Goal: Task Accomplishment & Management: Manage account settings

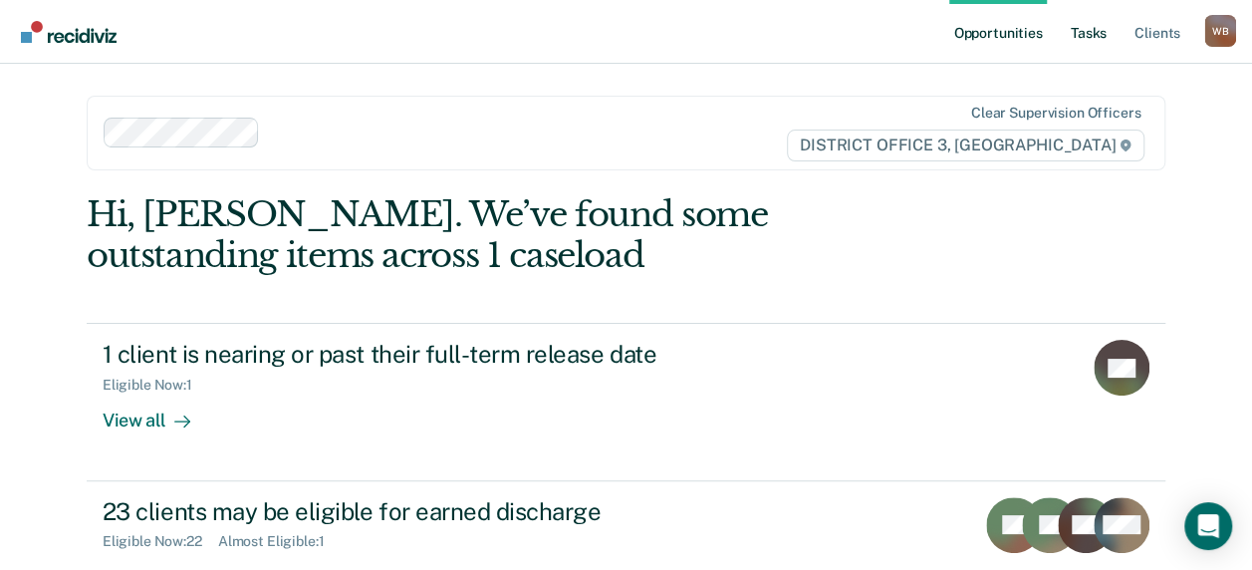
click at [1082, 31] on link "Tasks" at bounding box center [1088, 32] width 44 height 64
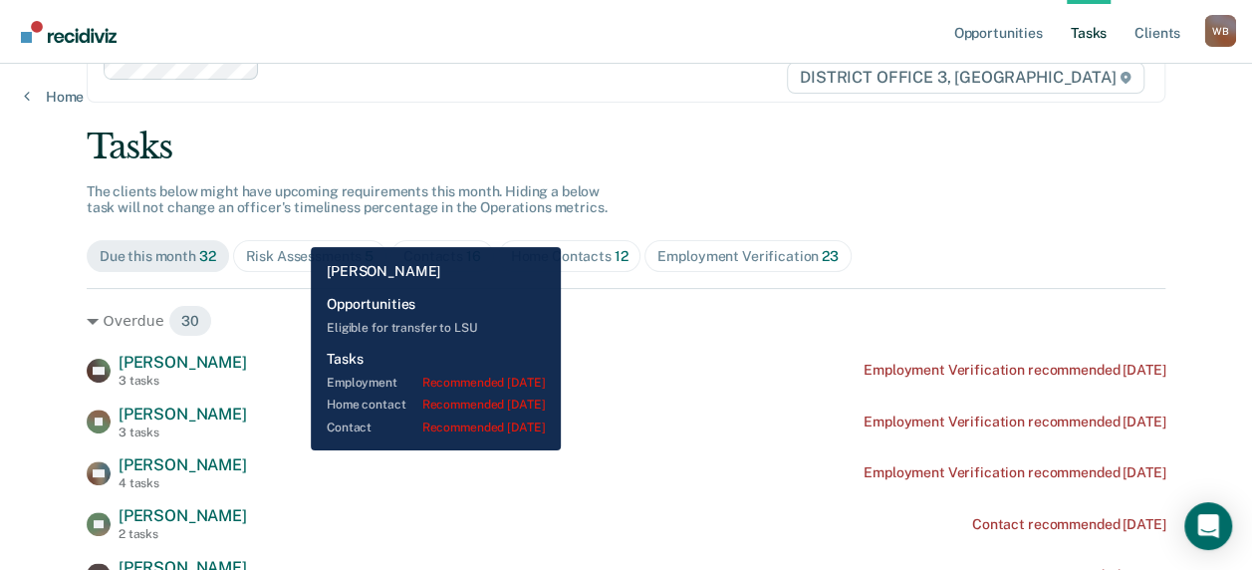
scroll to position [100, 0]
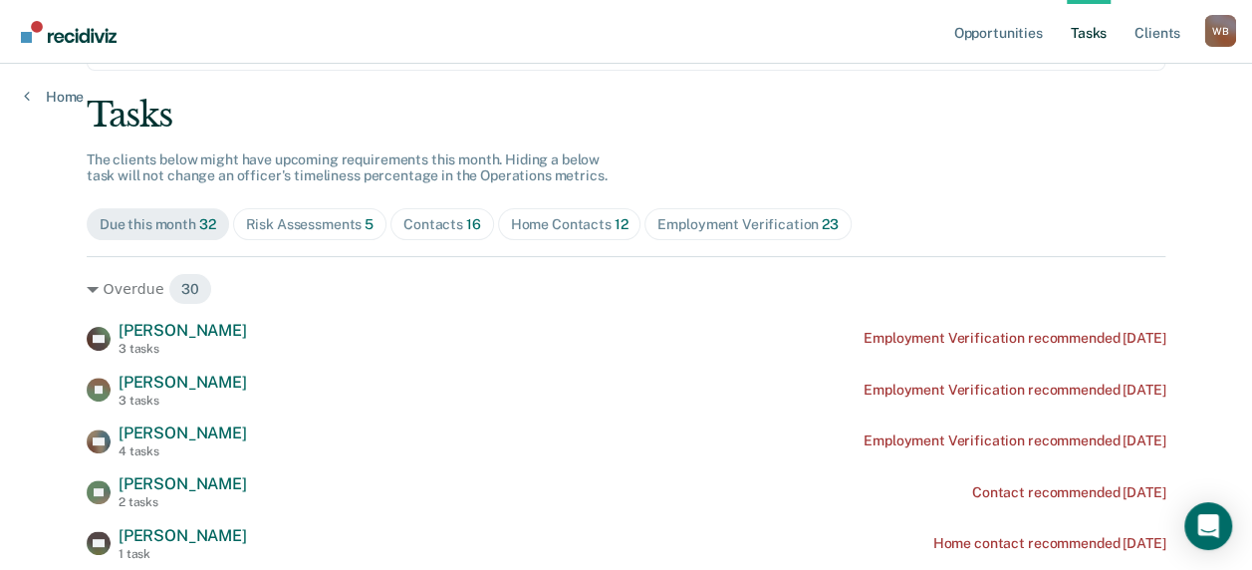
click at [444, 222] on div "Contacts 16" at bounding box center [442, 224] width 78 height 17
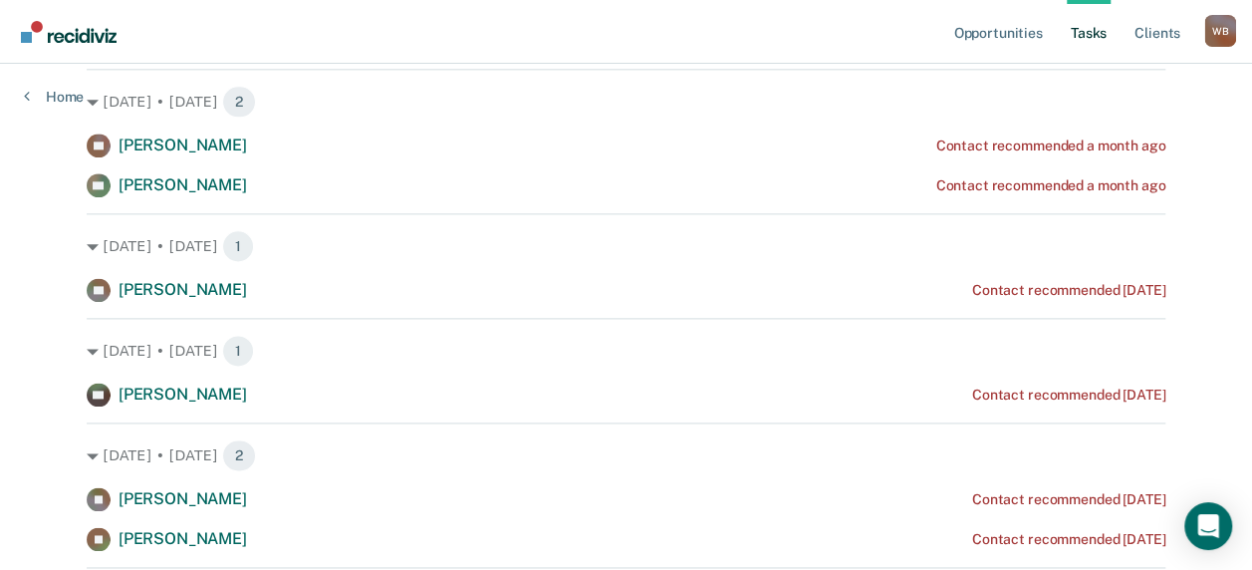
scroll to position [1195, 0]
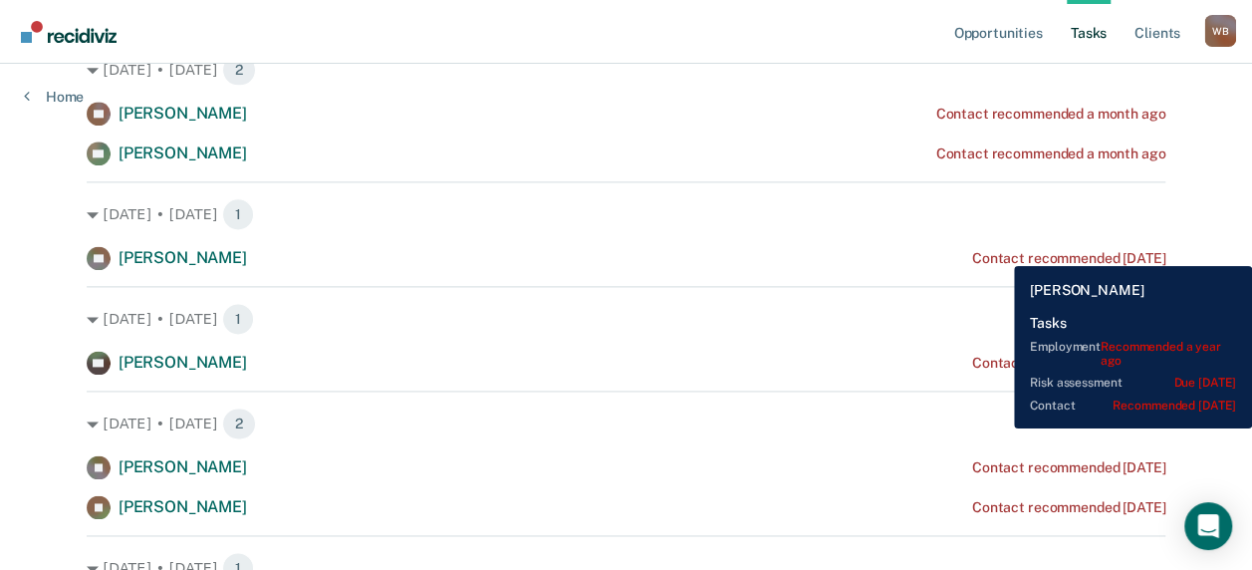
click at [999, 251] on div "Contact recommended [DATE]" at bounding box center [1068, 258] width 193 height 17
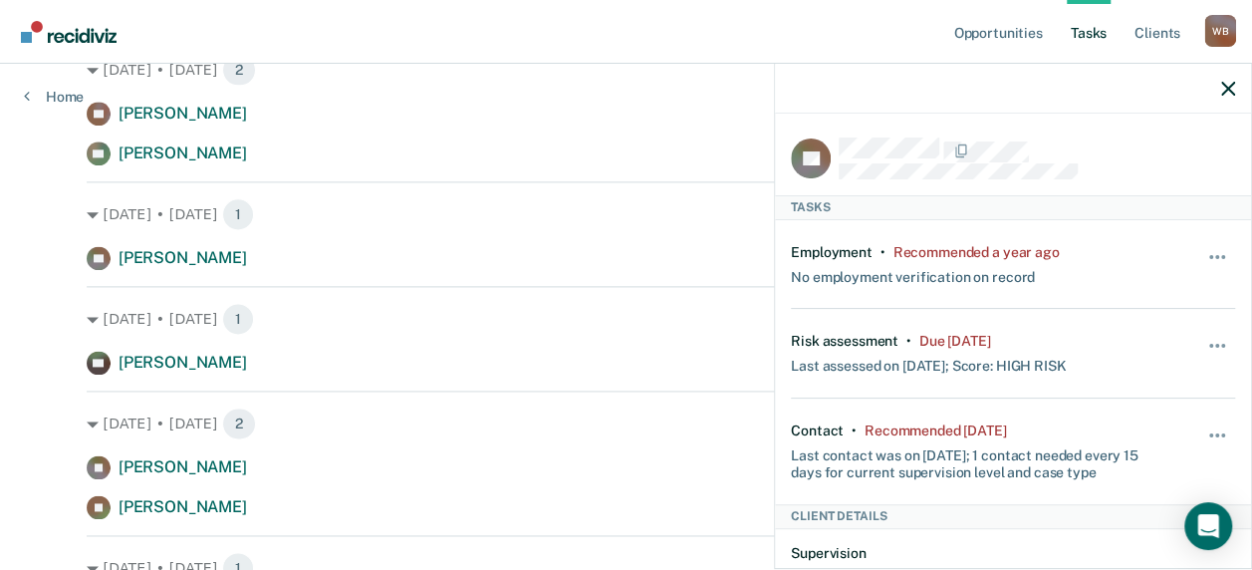
scroll to position [100, 0]
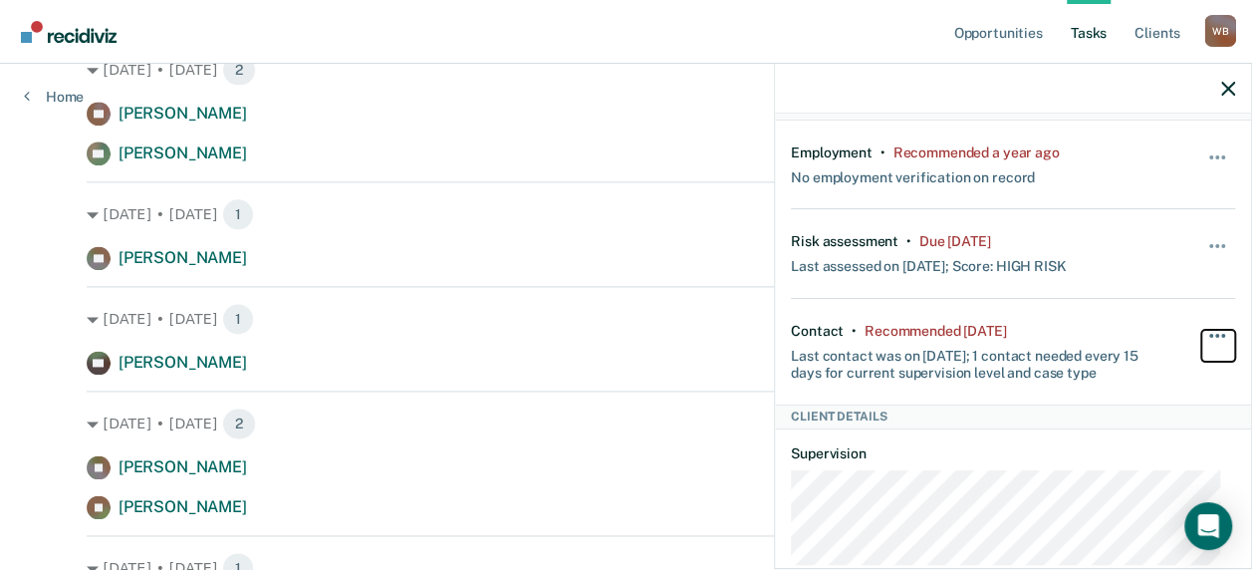
click at [1201, 333] on button "button" at bounding box center [1218, 346] width 34 height 32
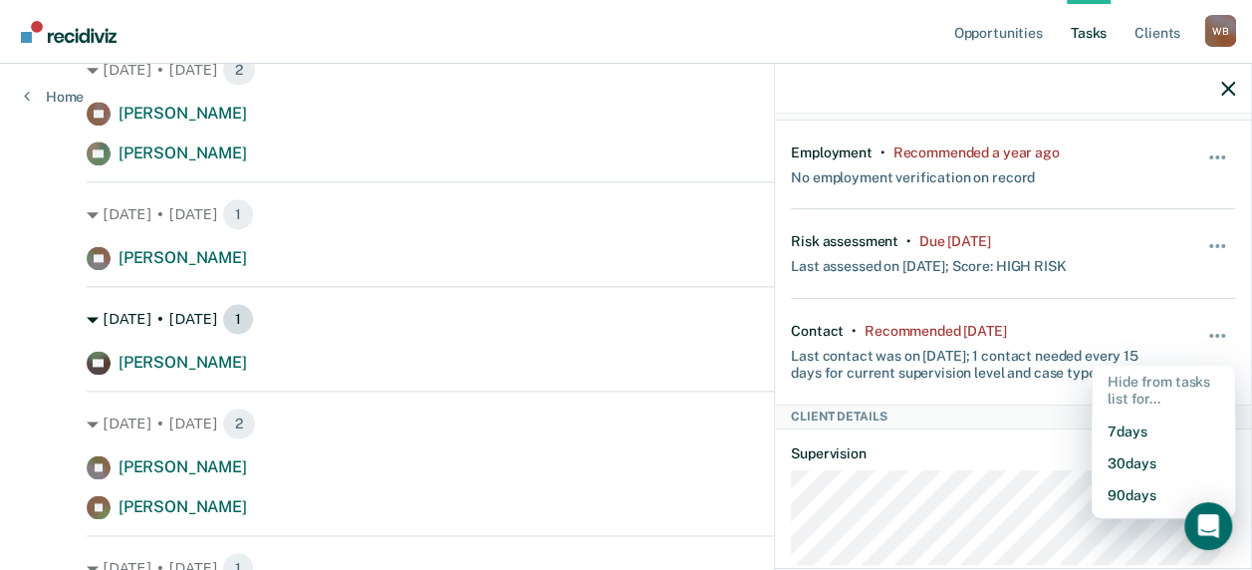
click at [591, 328] on div "[DATE] • [DATE] 1" at bounding box center [626, 319] width 1078 height 32
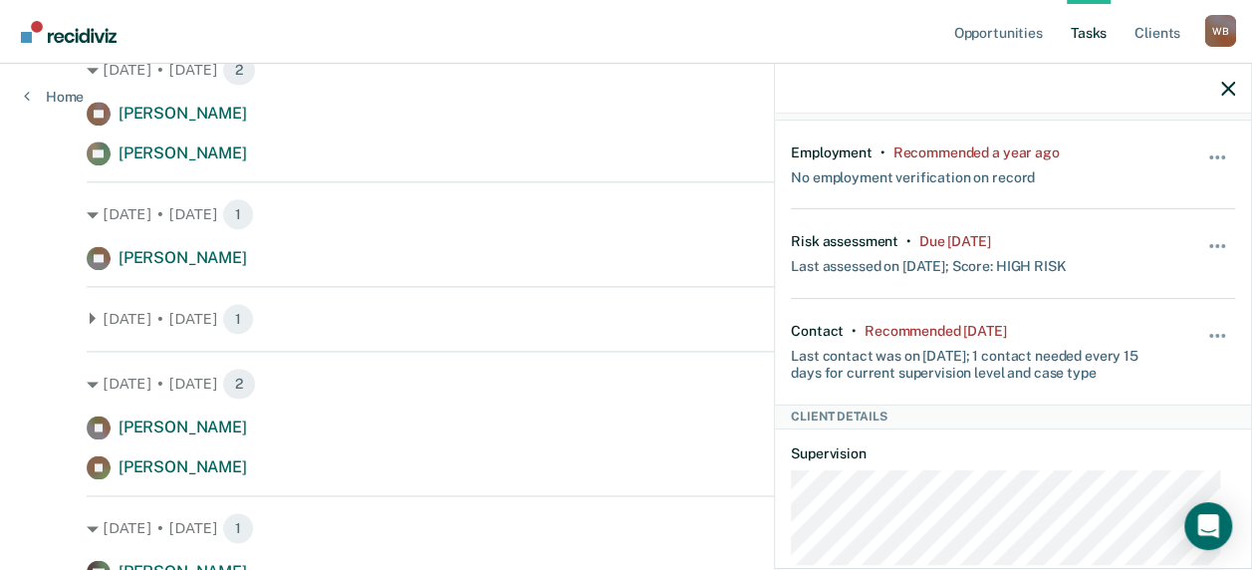
click at [1229, 83] on icon "button" at bounding box center [1228, 89] width 14 height 14
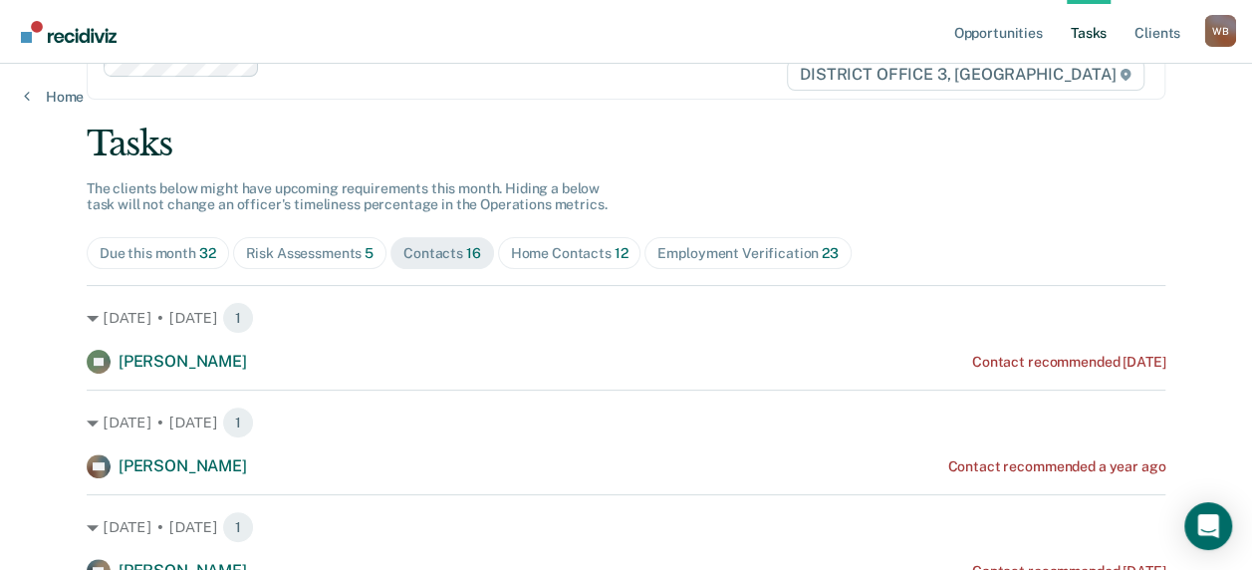
scroll to position [0, 0]
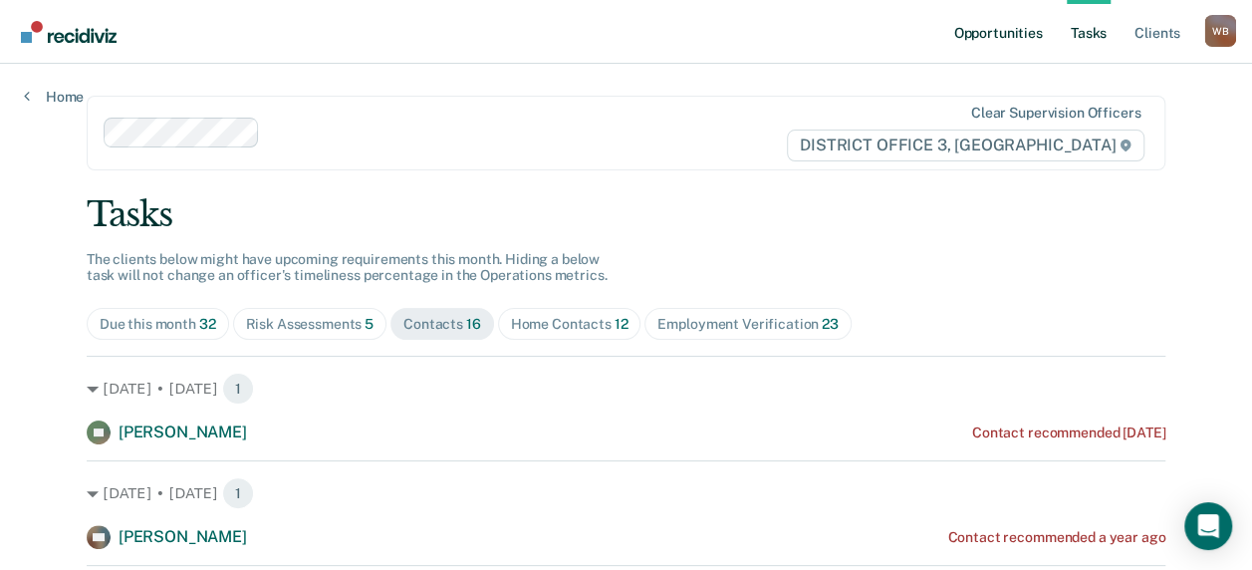
click at [1016, 27] on link "Opportunities" at bounding box center [997, 32] width 97 height 64
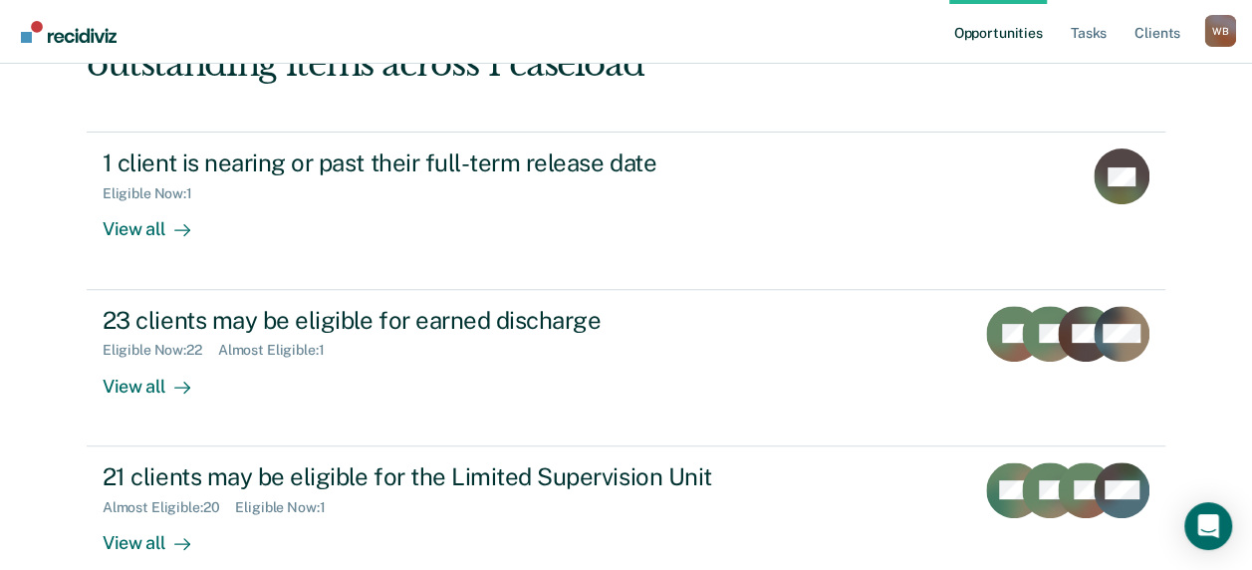
scroll to position [199, 0]
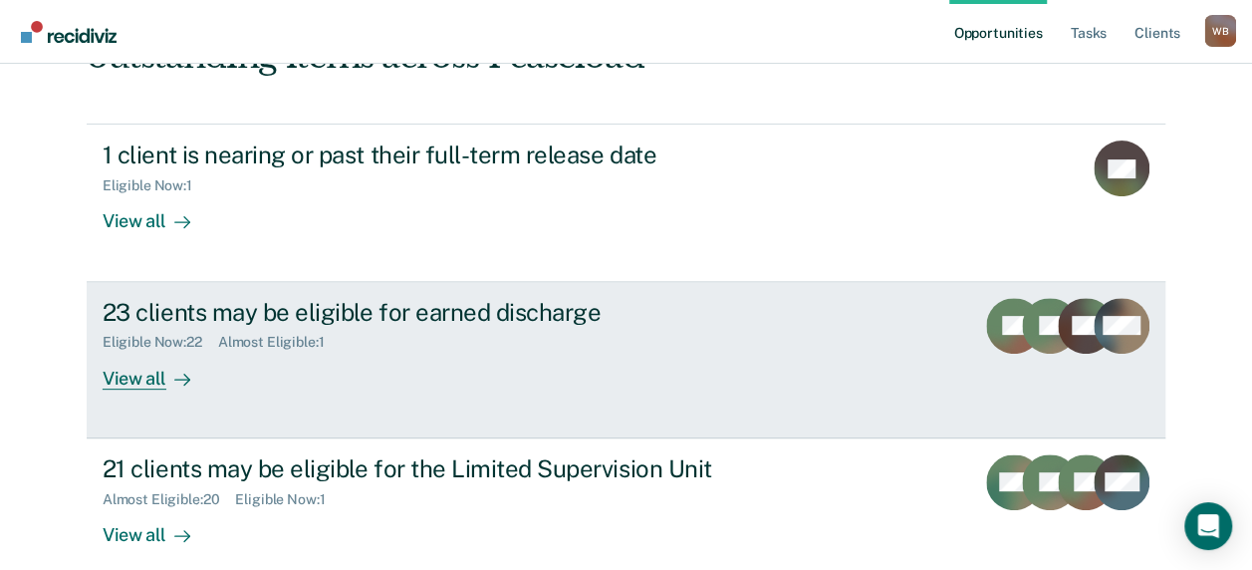
click at [336, 319] on div "23 clients may be eligible for earned discharge" at bounding box center [452, 312] width 699 height 29
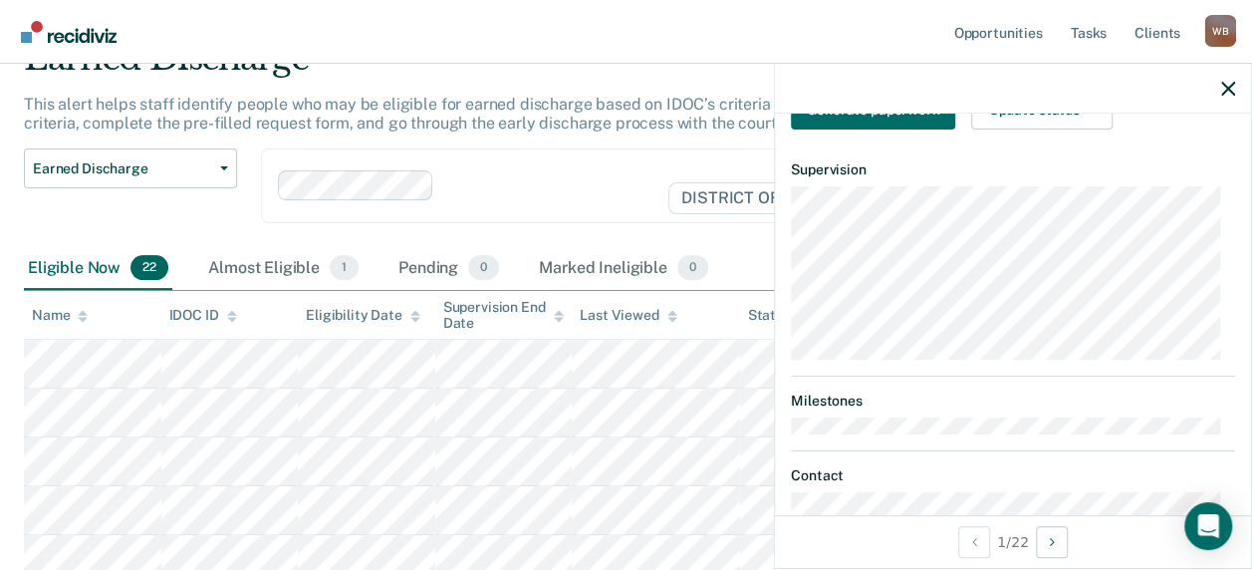
scroll to position [498, 0]
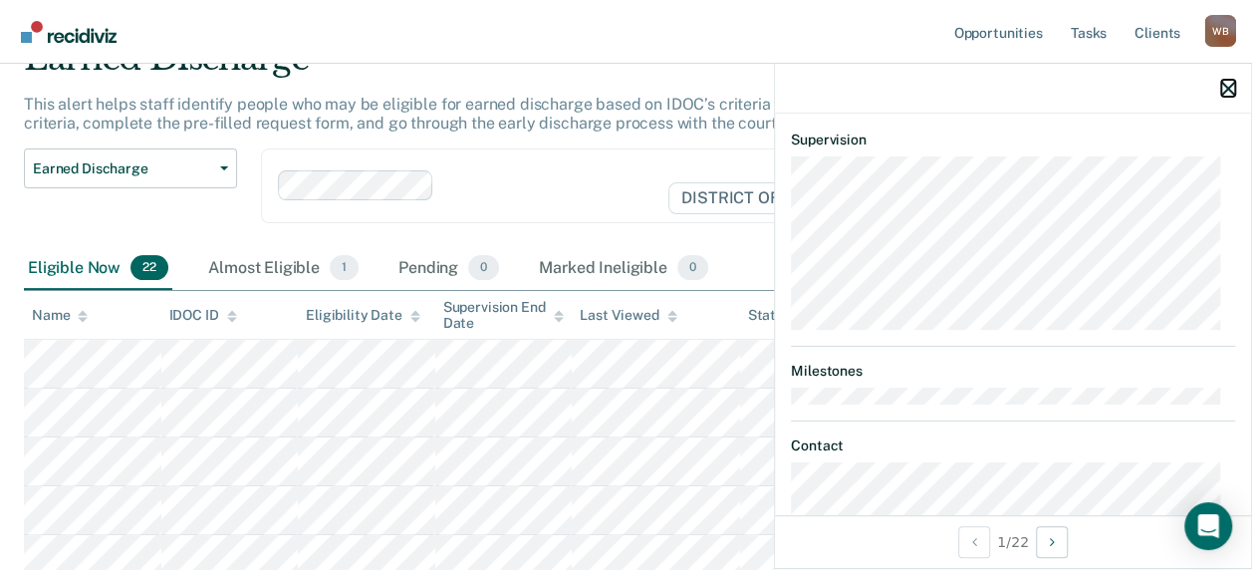
click at [1231, 81] on button "button" at bounding box center [1228, 88] width 14 height 17
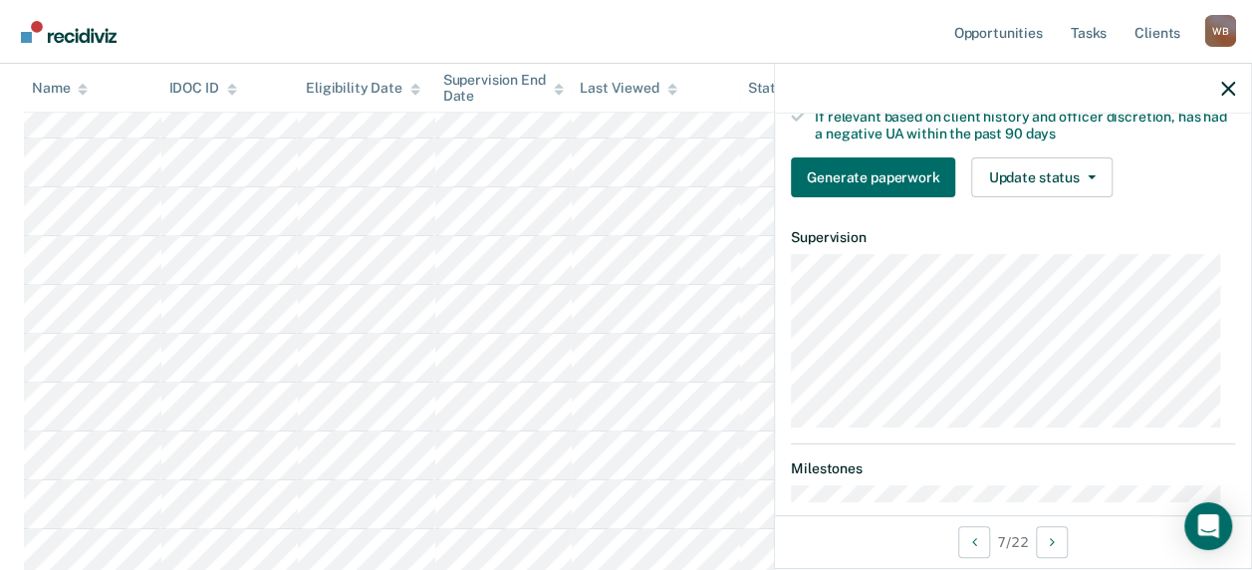
scroll to position [299, 0]
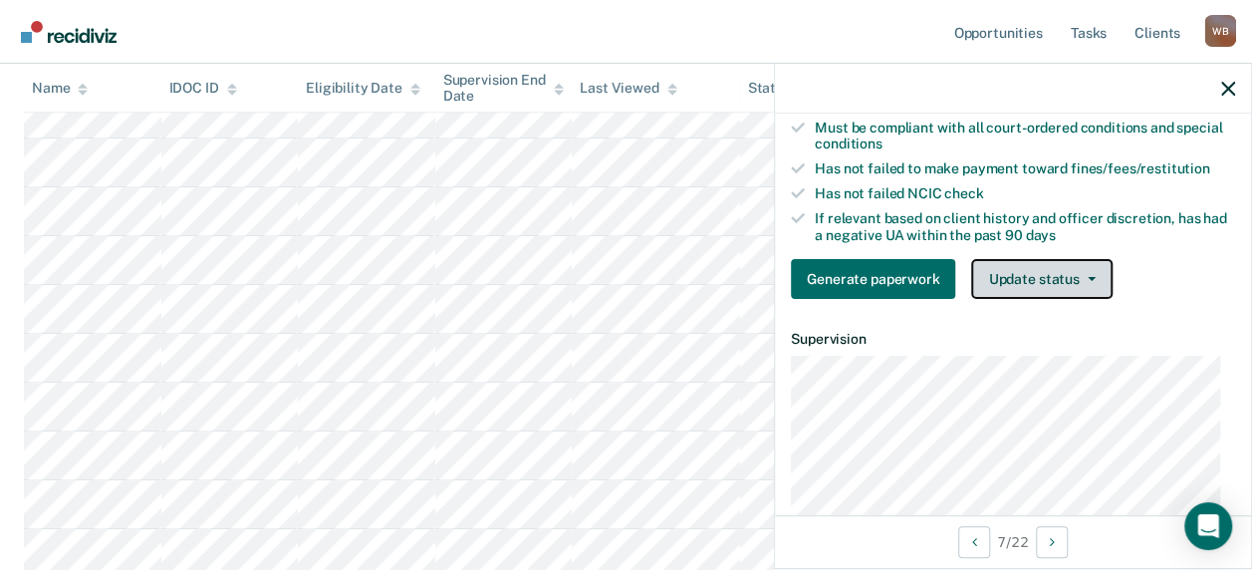
click at [1040, 285] on button "Update status" at bounding box center [1041, 279] width 140 height 40
click at [1229, 91] on icon "button" at bounding box center [1228, 89] width 14 height 14
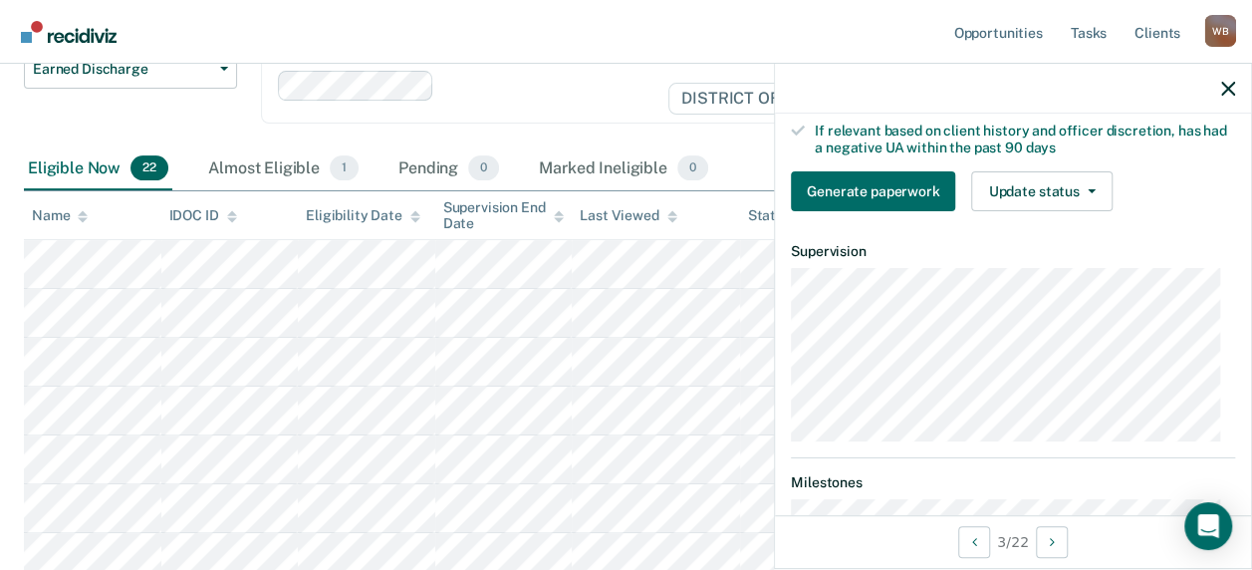
scroll to position [352, 0]
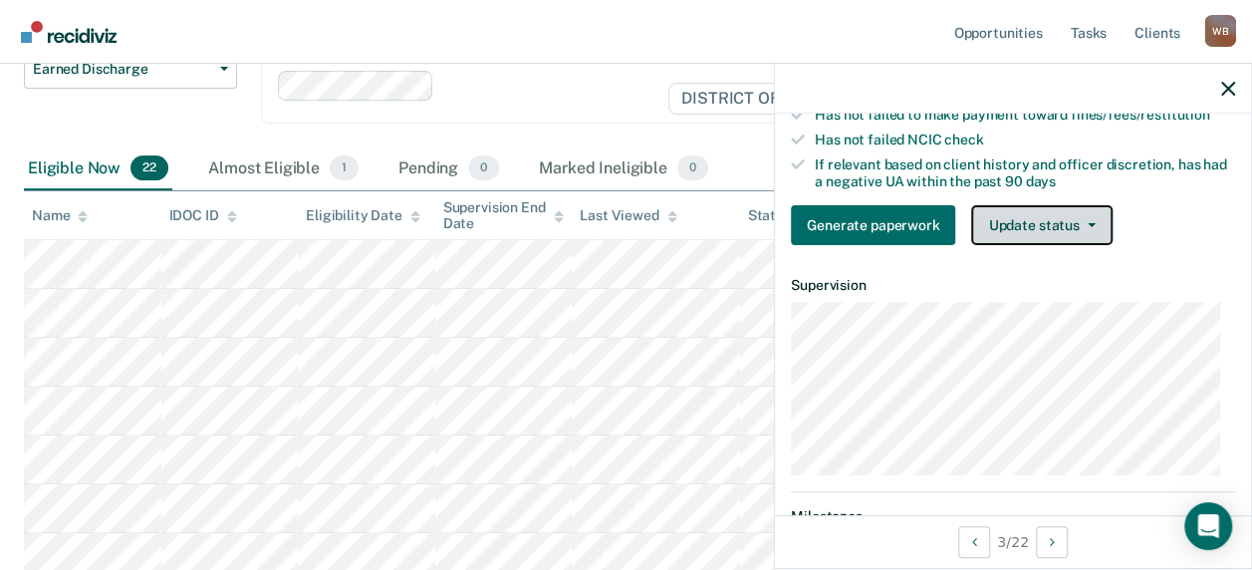
click at [1042, 233] on button "Update status" at bounding box center [1041, 225] width 140 height 40
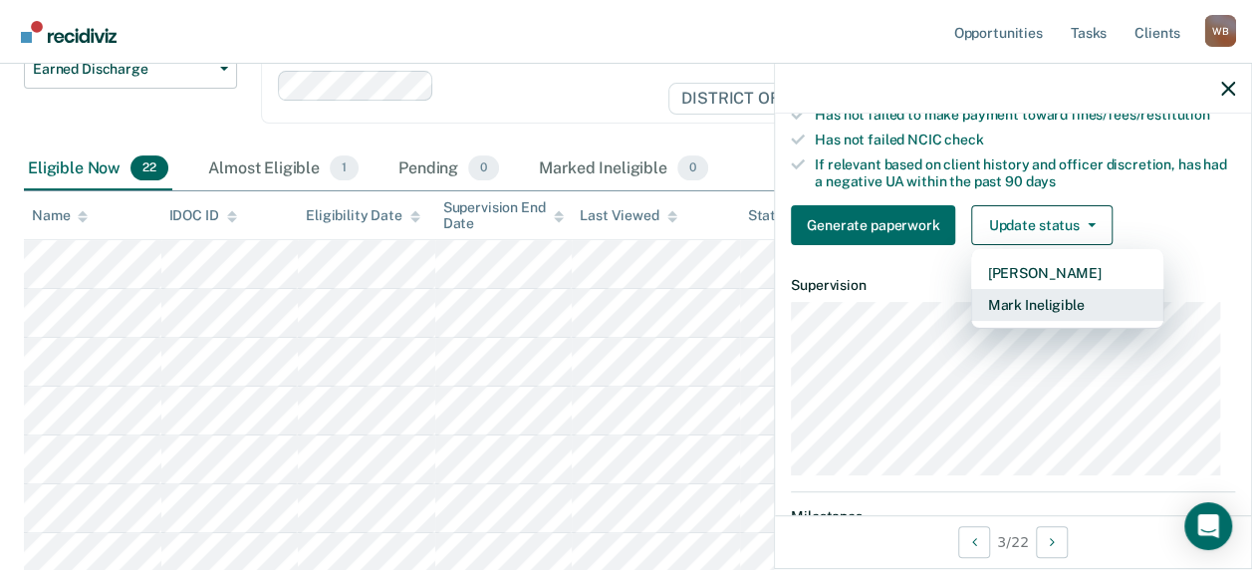
click at [1014, 316] on button "Mark Ineligible" at bounding box center [1067, 305] width 192 height 32
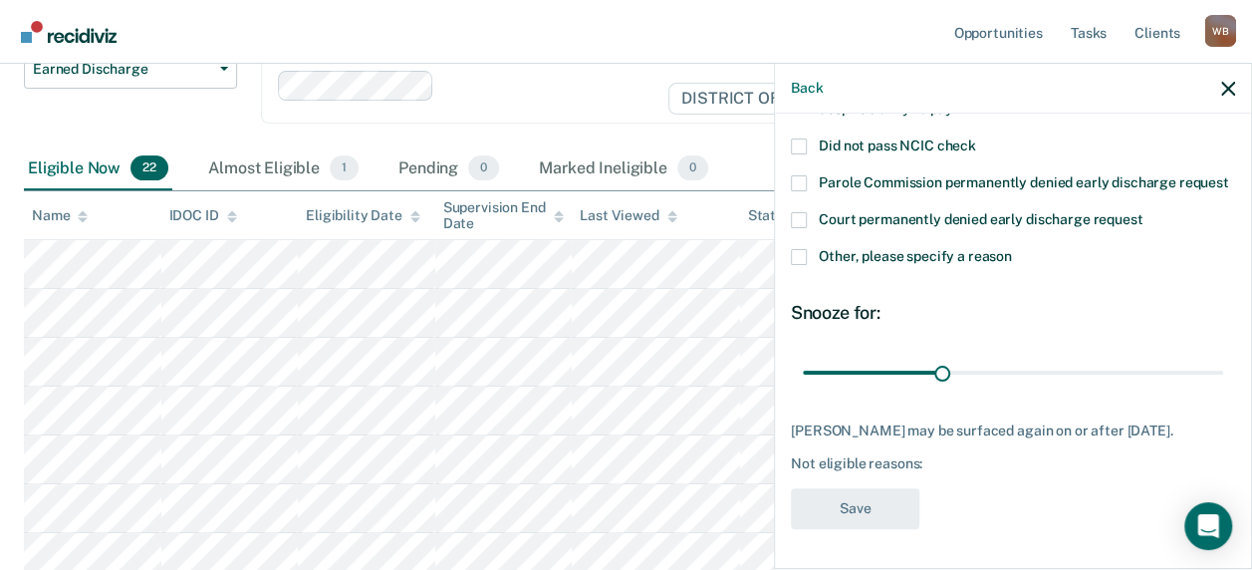
scroll to position [255, 0]
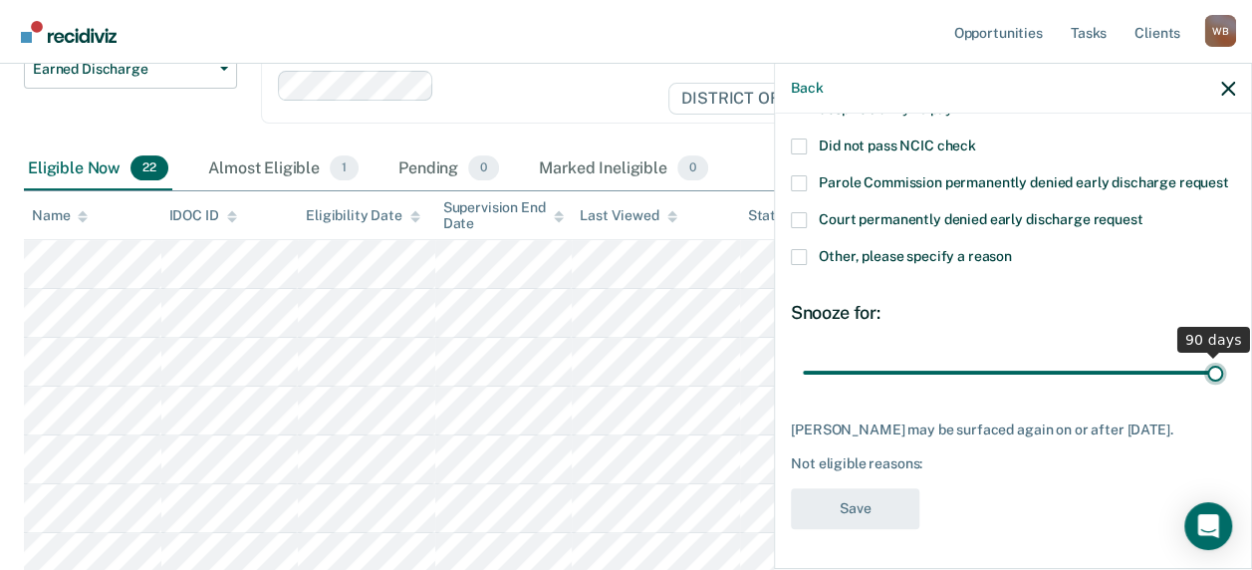
drag, startPoint x: 939, startPoint y: 354, endPoint x: 1200, endPoint y: 342, distance: 261.2
type input "90"
click at [1204, 354] on input "range" at bounding box center [1013, 371] width 420 height 35
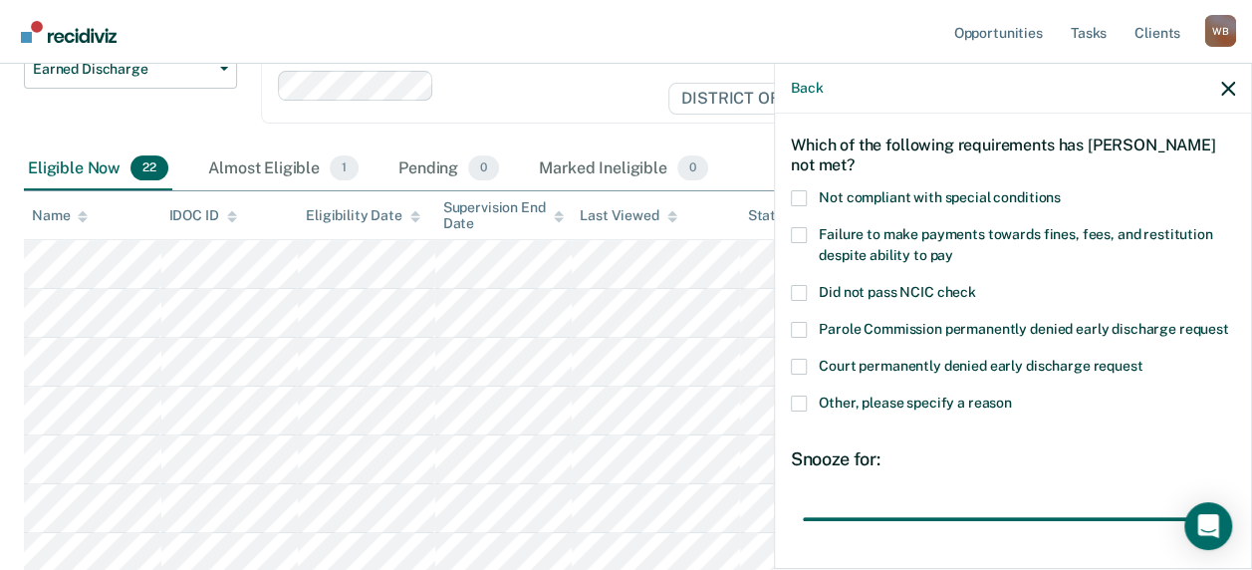
scroll to position [57, 0]
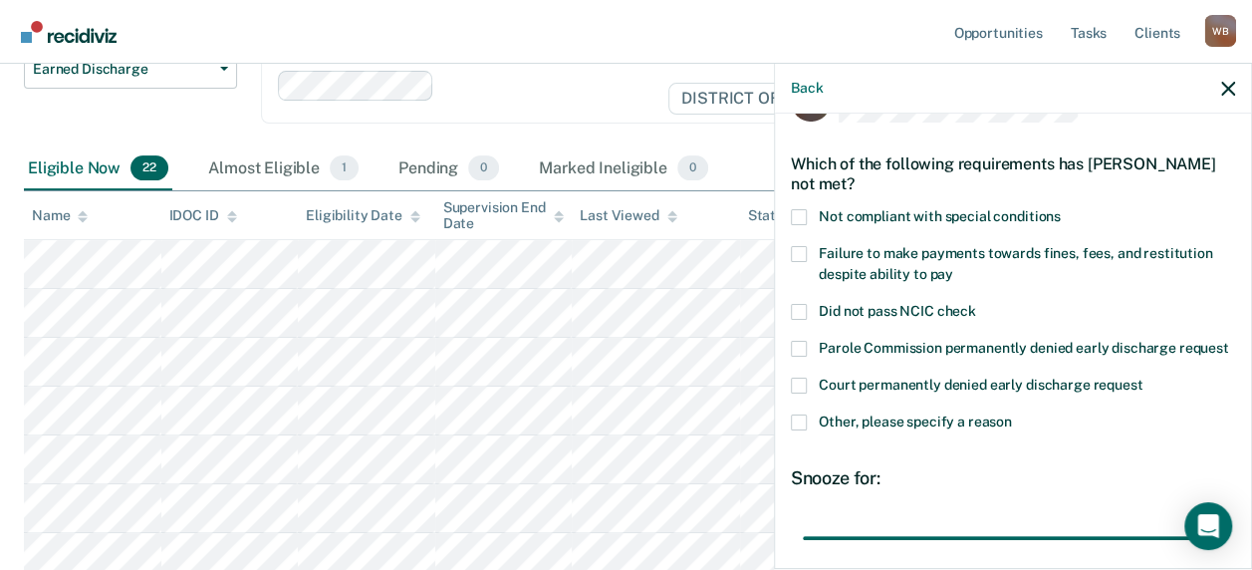
click at [801, 430] on span at bounding box center [799, 422] width 16 height 16
click at [1012, 414] on input "Other, please specify a reason" at bounding box center [1012, 414] width 0 height 0
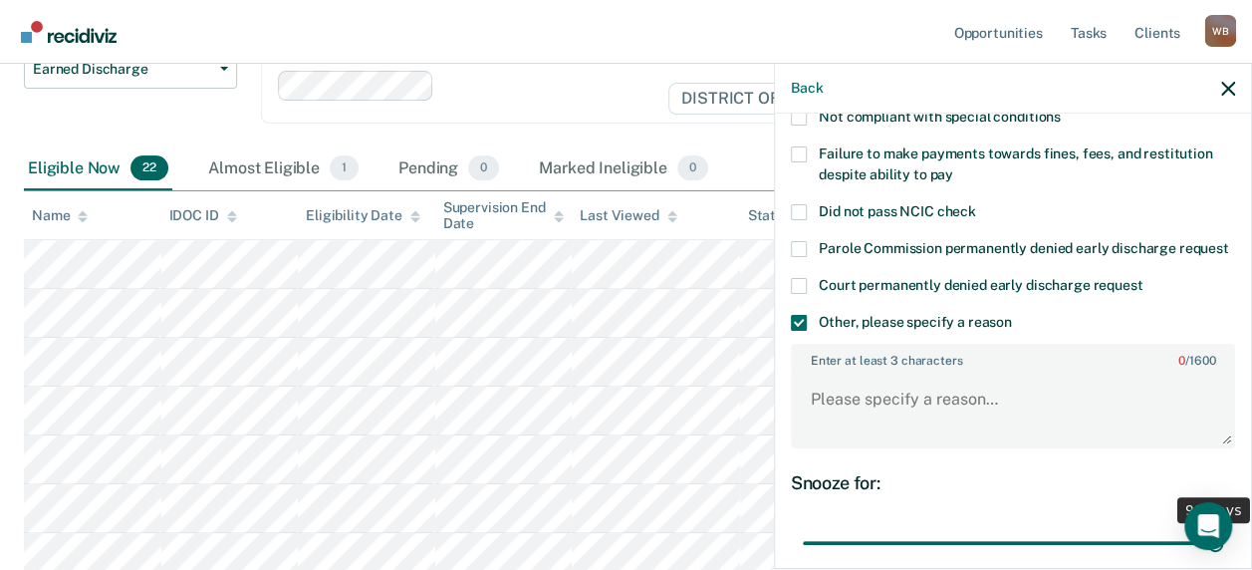
scroll to position [256, 0]
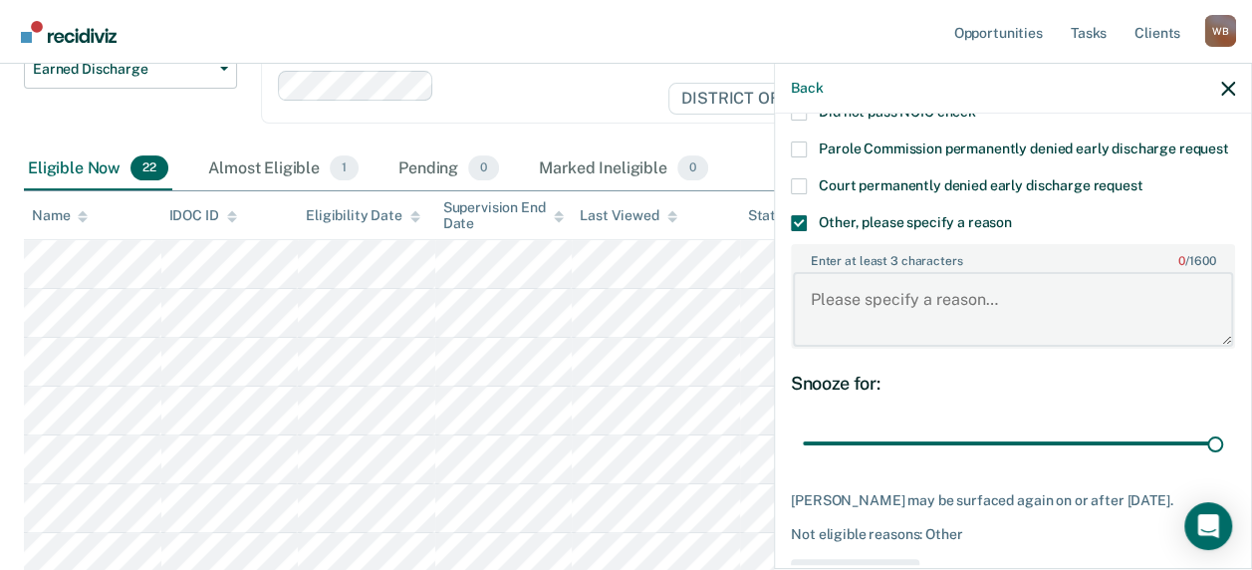
click at [937, 318] on textarea "Enter at least 3 characters 0 / 1600" at bounding box center [1013, 309] width 440 height 74
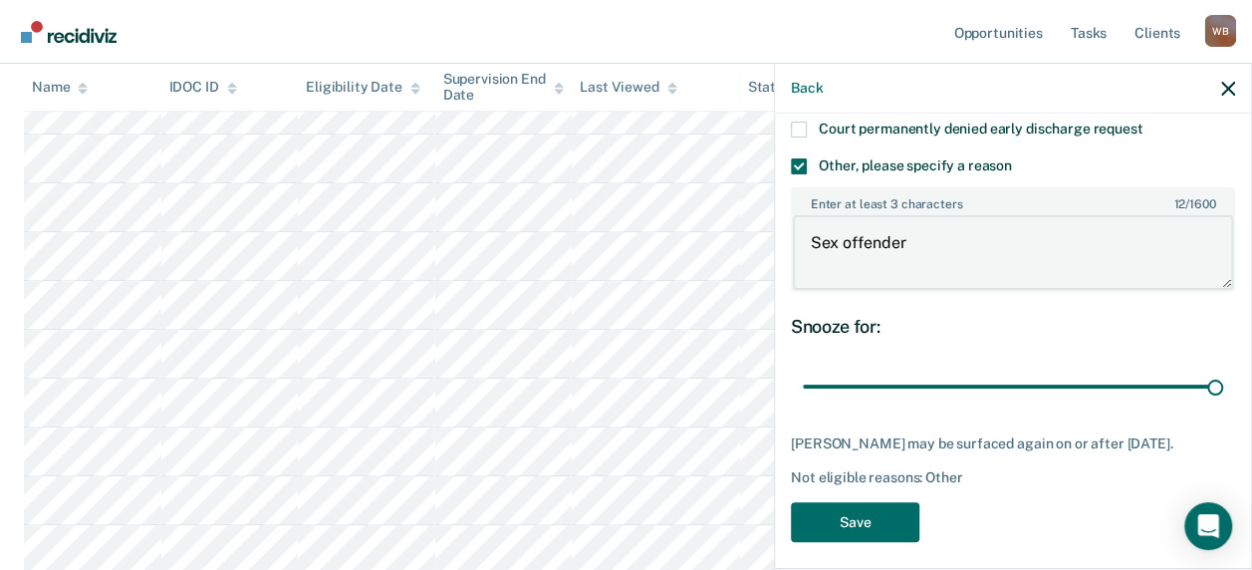
scroll to position [360, 0]
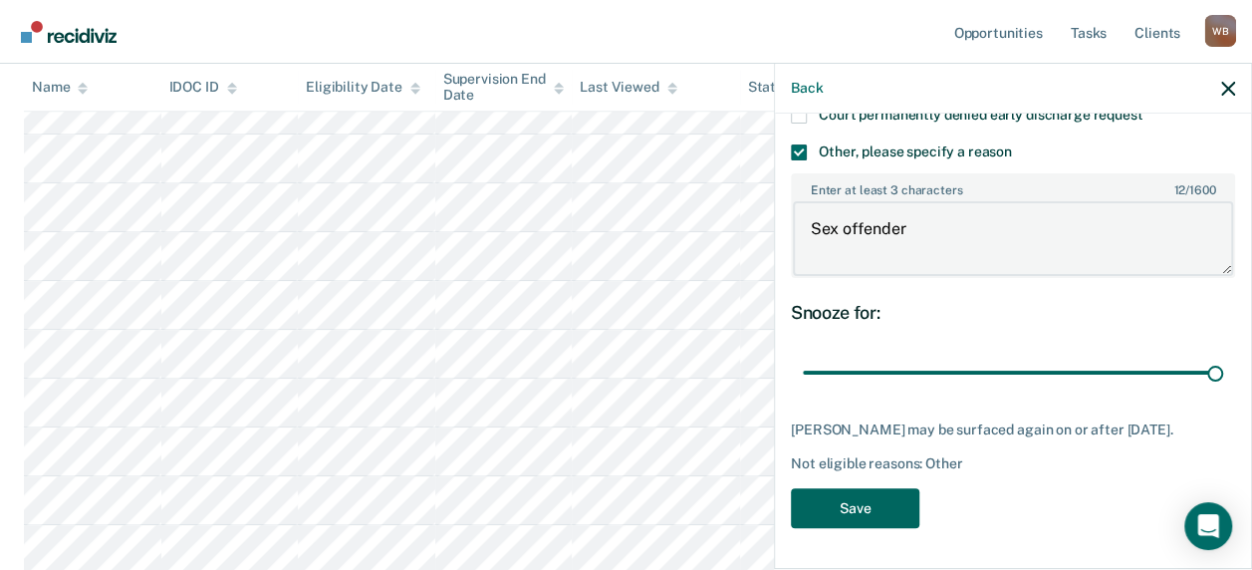
type textarea "Sex offender"
click at [865, 509] on button "Save" at bounding box center [855, 508] width 128 height 41
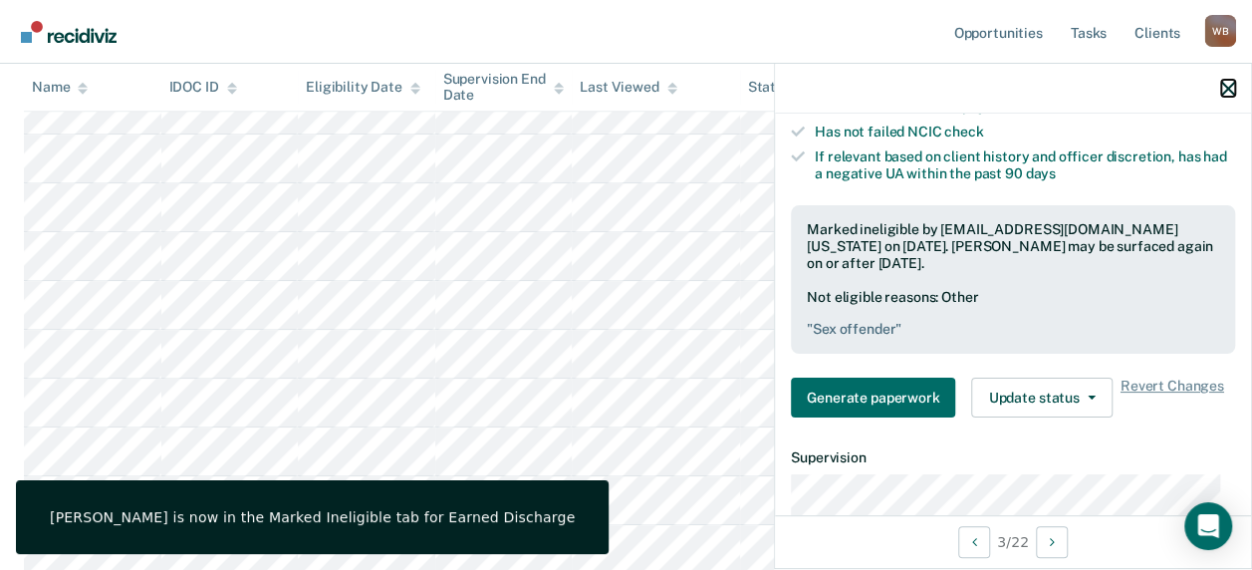
click at [1233, 88] on icon "button" at bounding box center [1228, 89] width 14 height 14
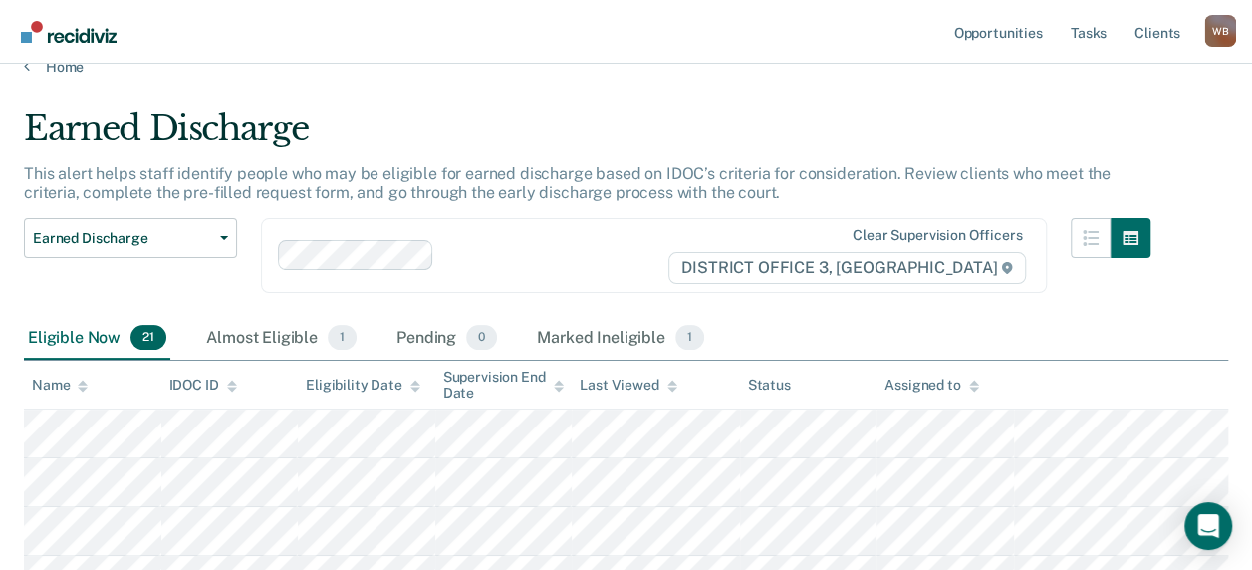
scroll to position [0, 0]
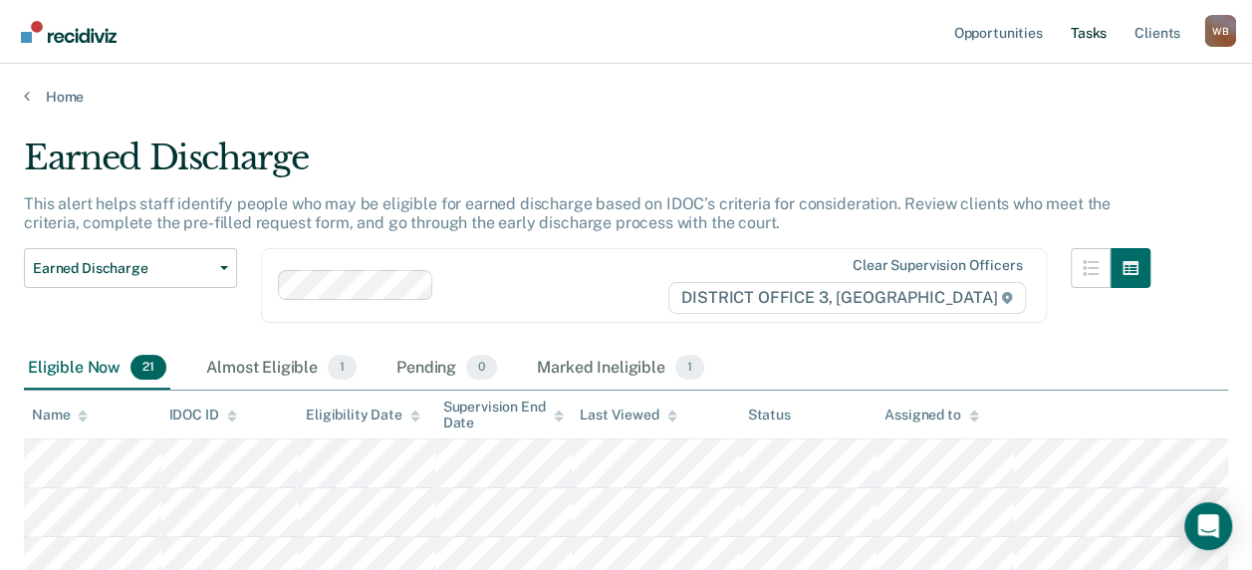
click at [1102, 34] on link "Tasks" at bounding box center [1088, 32] width 44 height 64
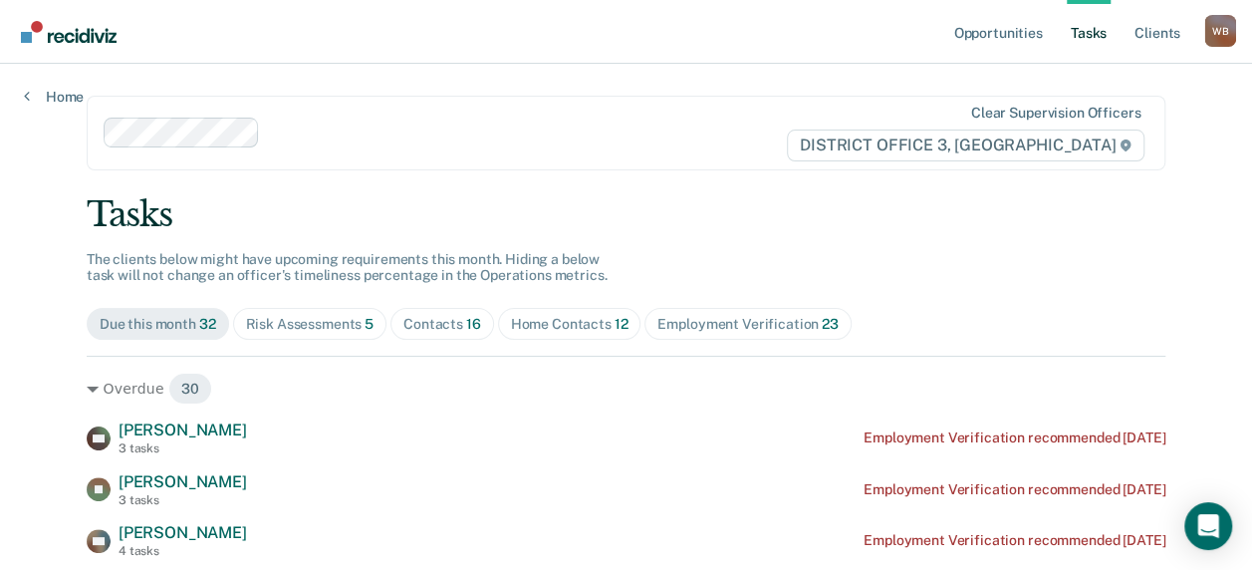
click at [424, 323] on div "Contacts 16" at bounding box center [442, 324] width 78 height 17
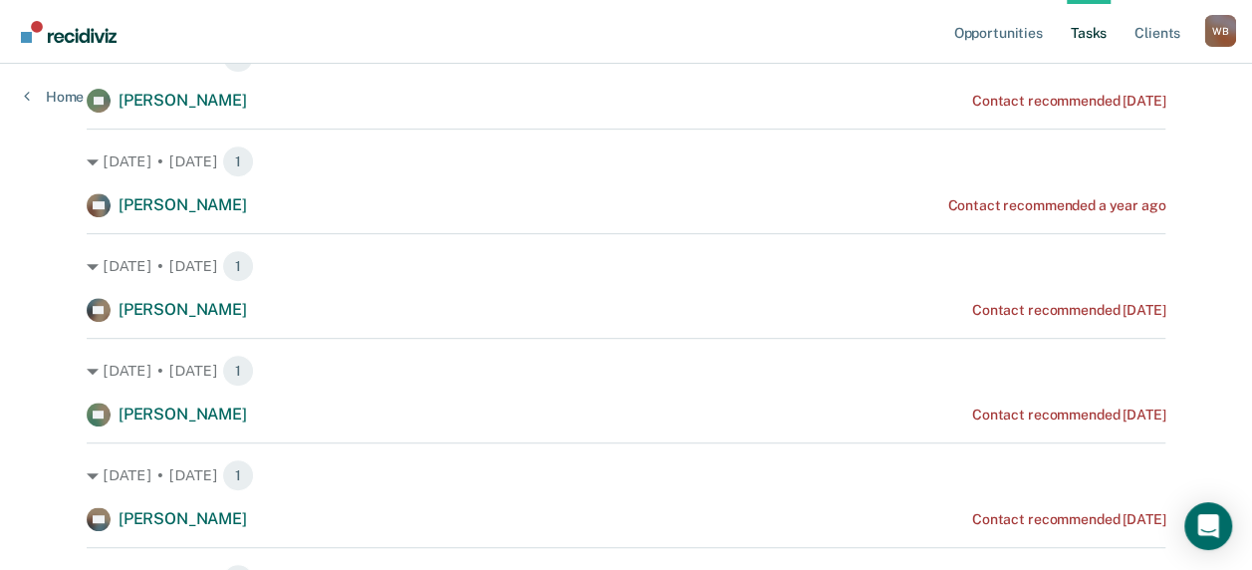
scroll to position [232, 0]
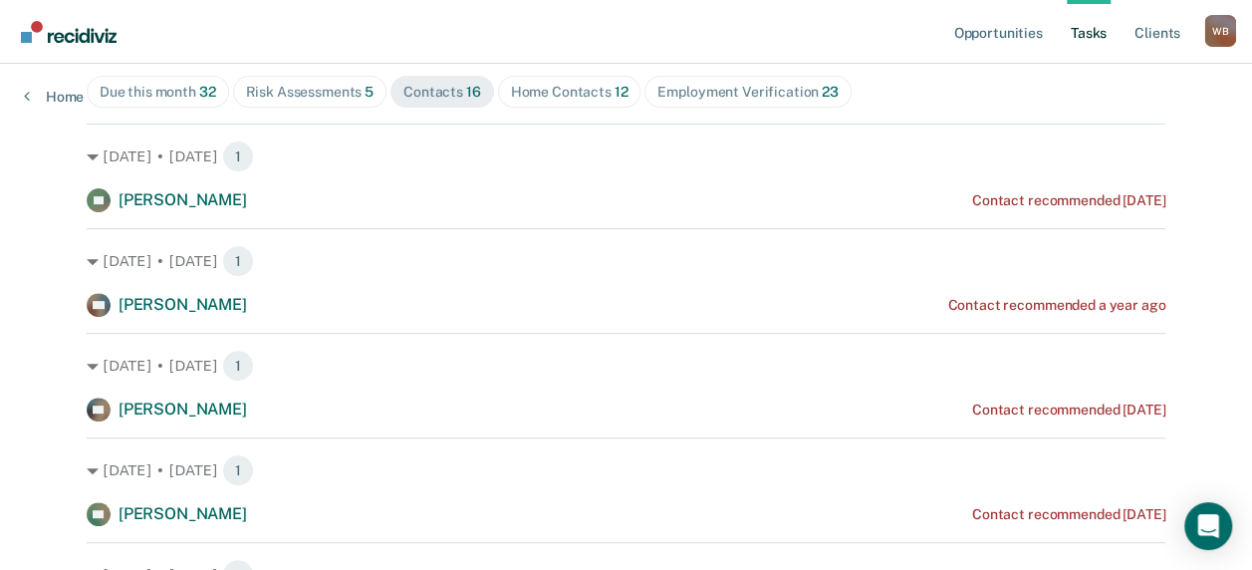
click at [553, 97] on div "Home Contacts 12" at bounding box center [569, 92] width 117 height 17
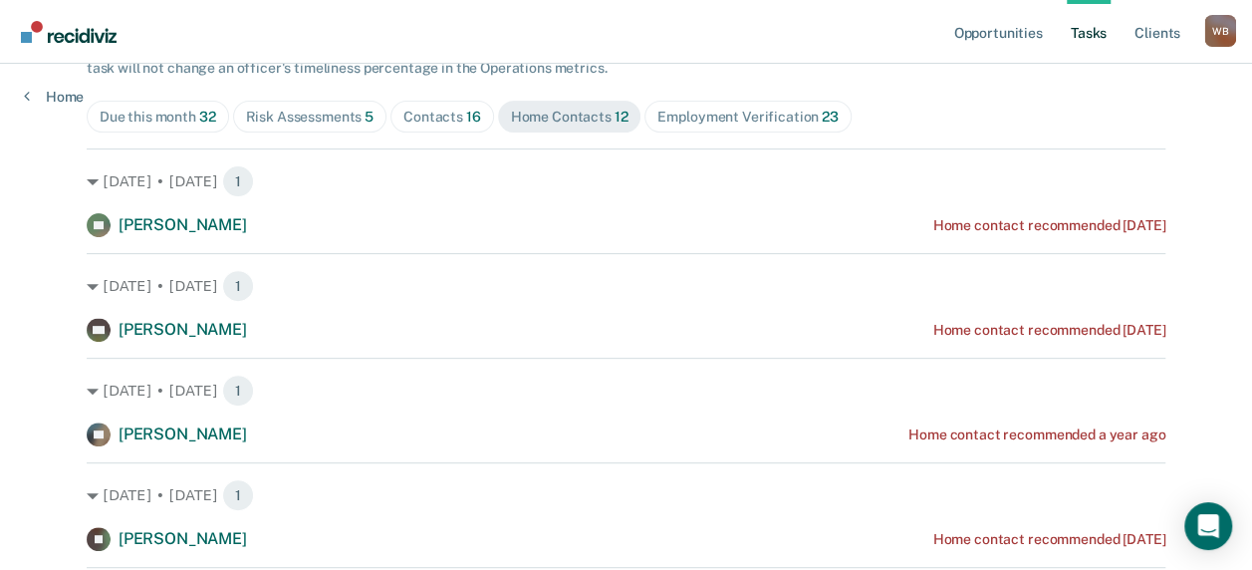
scroll to position [108, 0]
